Goal: Communication & Community: Answer question/provide support

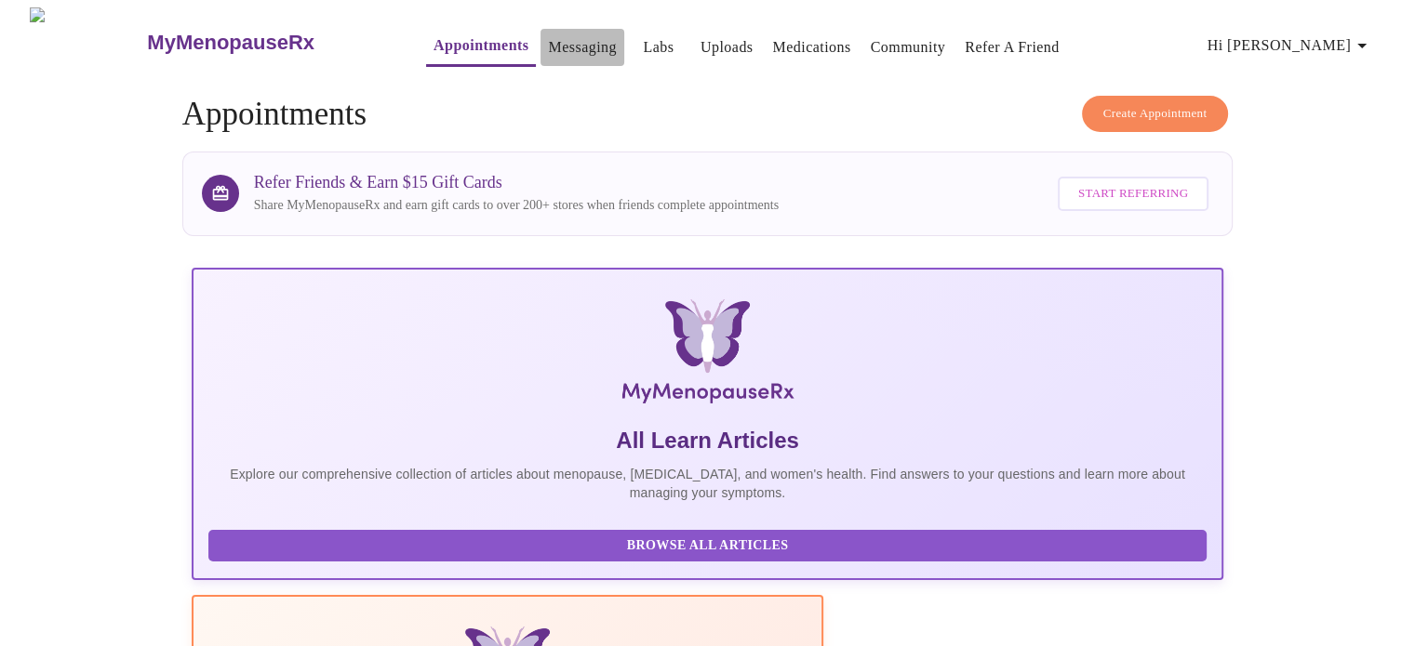
click at [548, 40] on link "Messaging" at bounding box center [582, 47] width 68 height 26
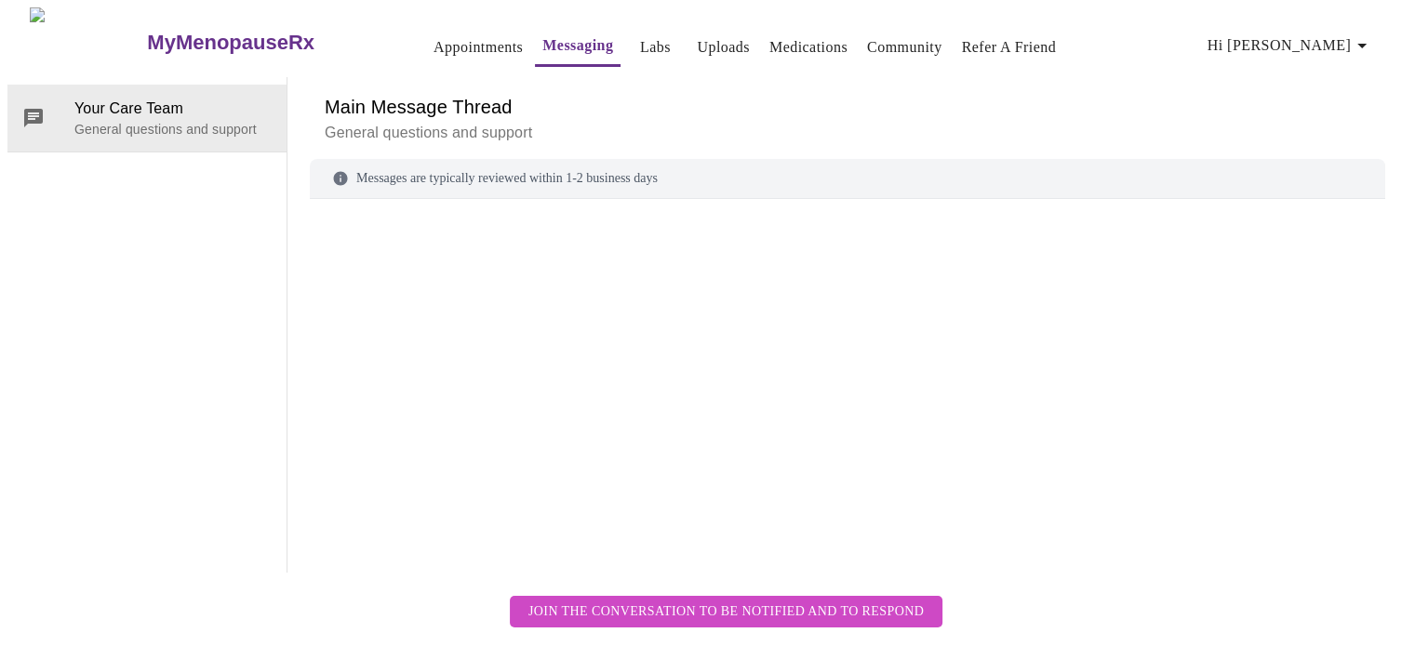
scroll to position [70, 0]
